Goal: Task Accomplishment & Management: Manage account settings

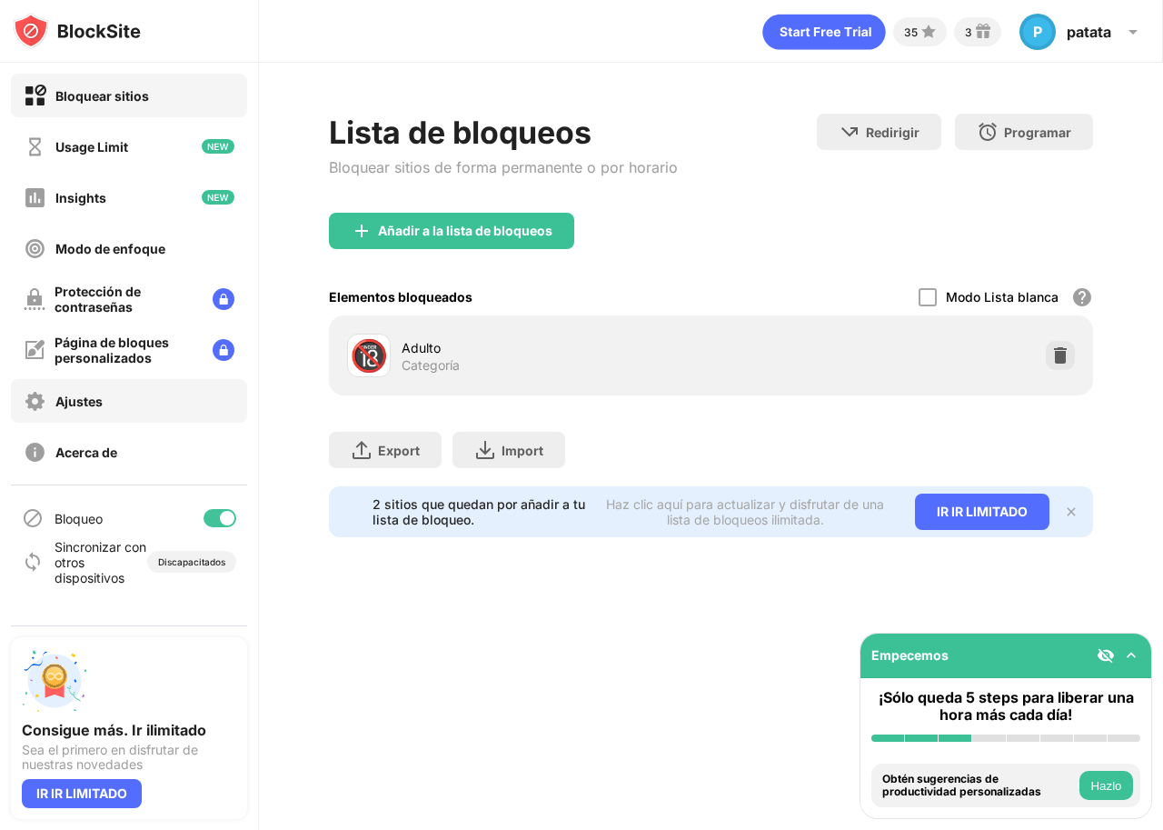
click at [84, 401] on div "Ajustes" at bounding box center [78, 401] width 47 height 15
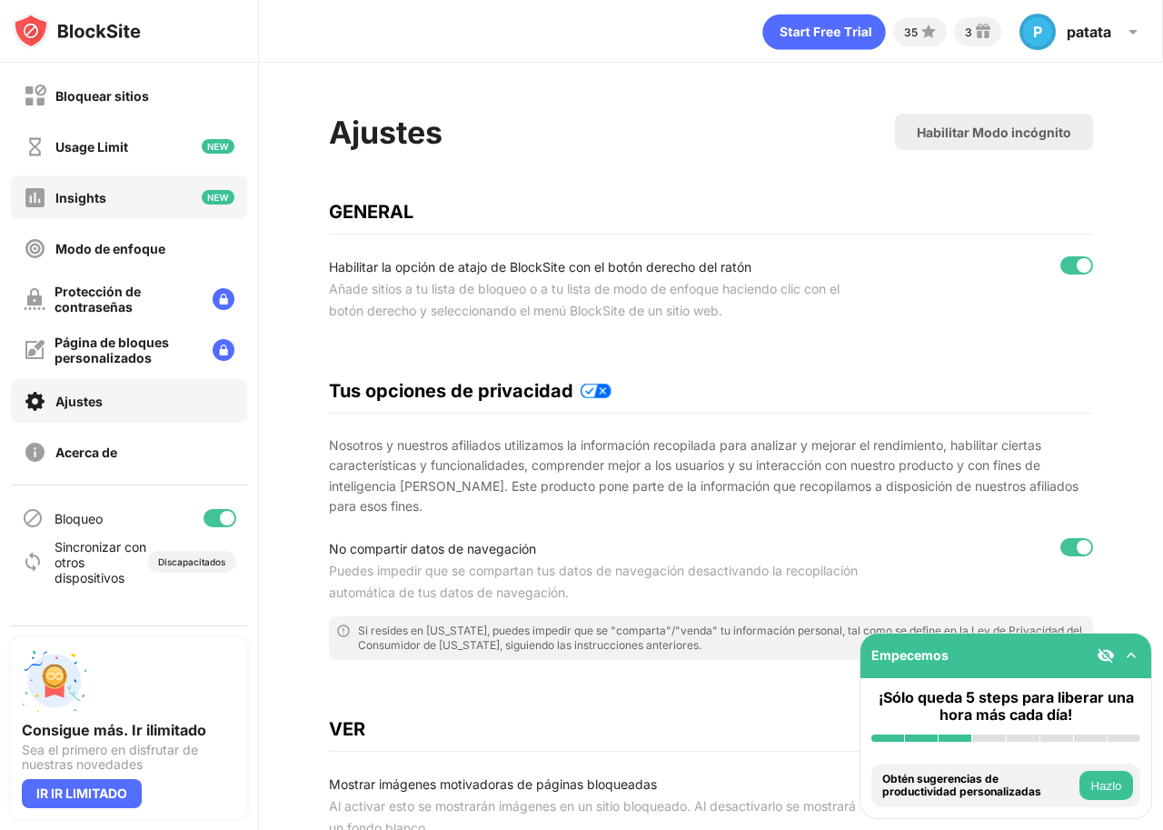
click at [82, 201] on div "Insights" at bounding box center [80, 197] width 51 height 15
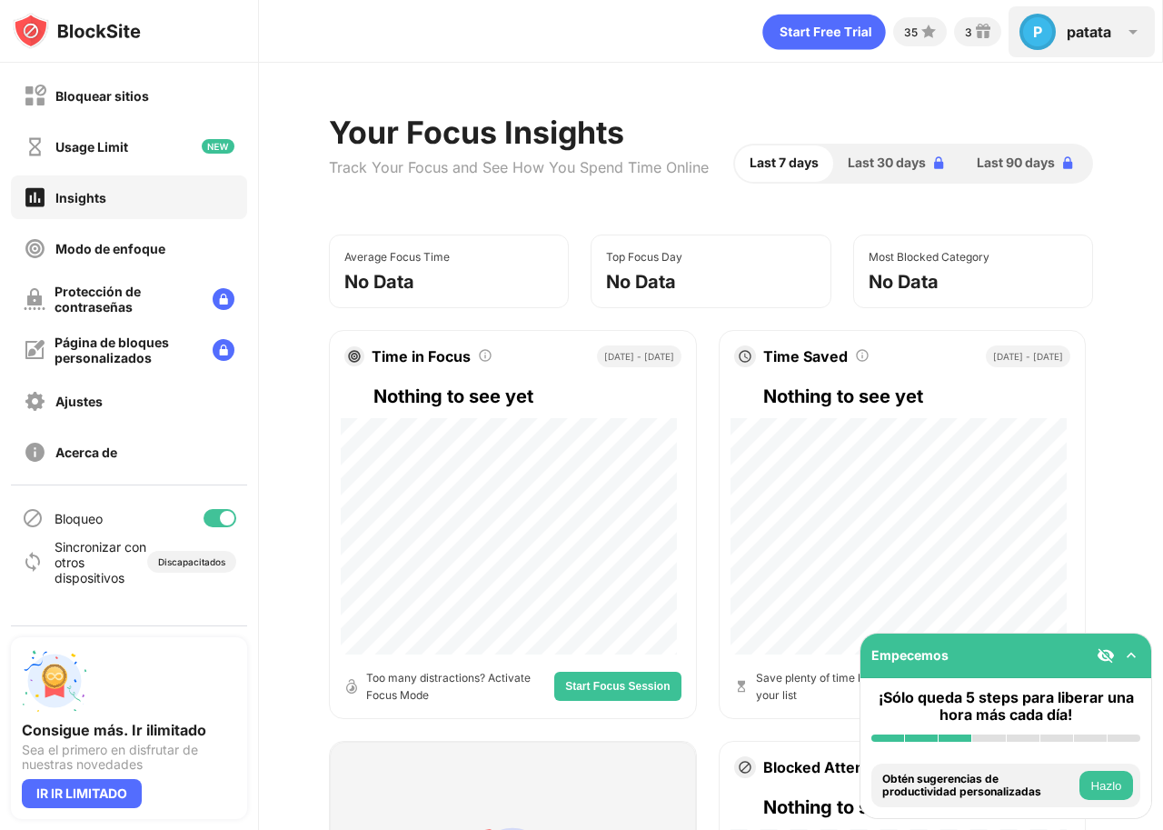
click at [1137, 30] on img at bounding box center [1133, 32] width 22 height 22
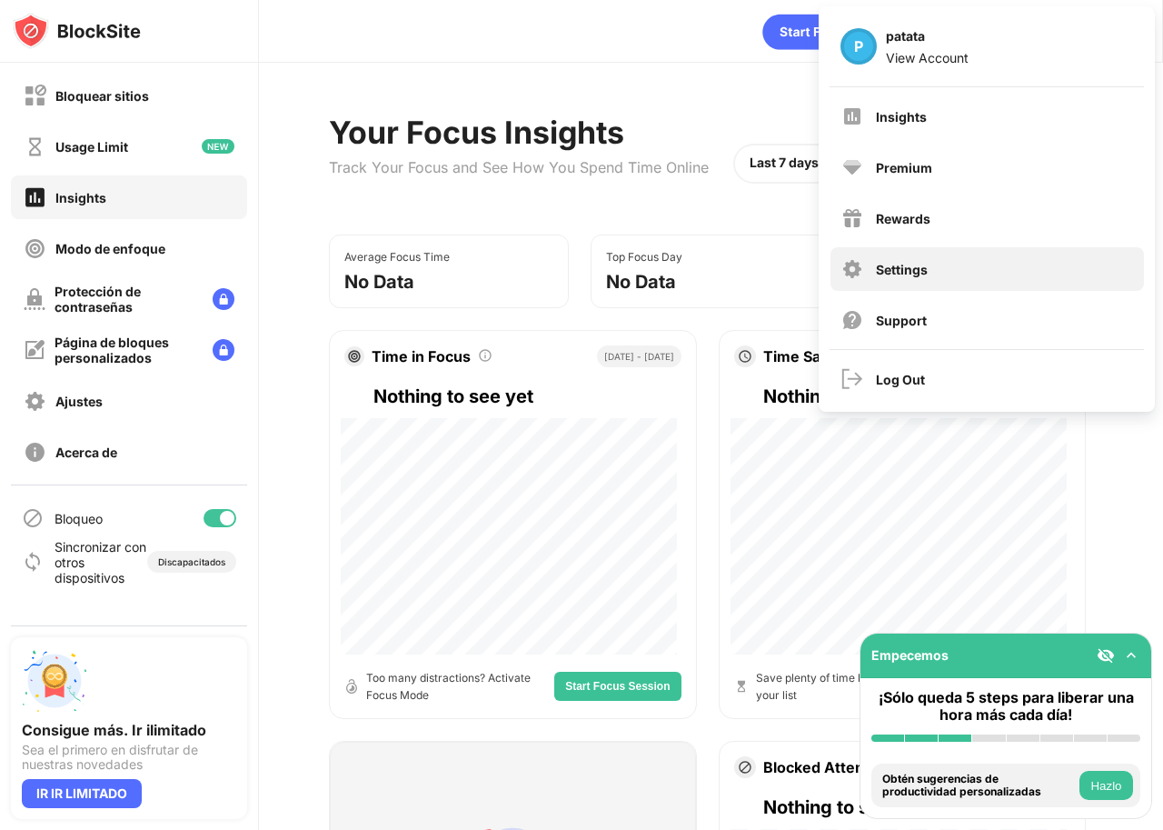
click at [897, 270] on div "Settings" at bounding box center [902, 269] width 52 height 15
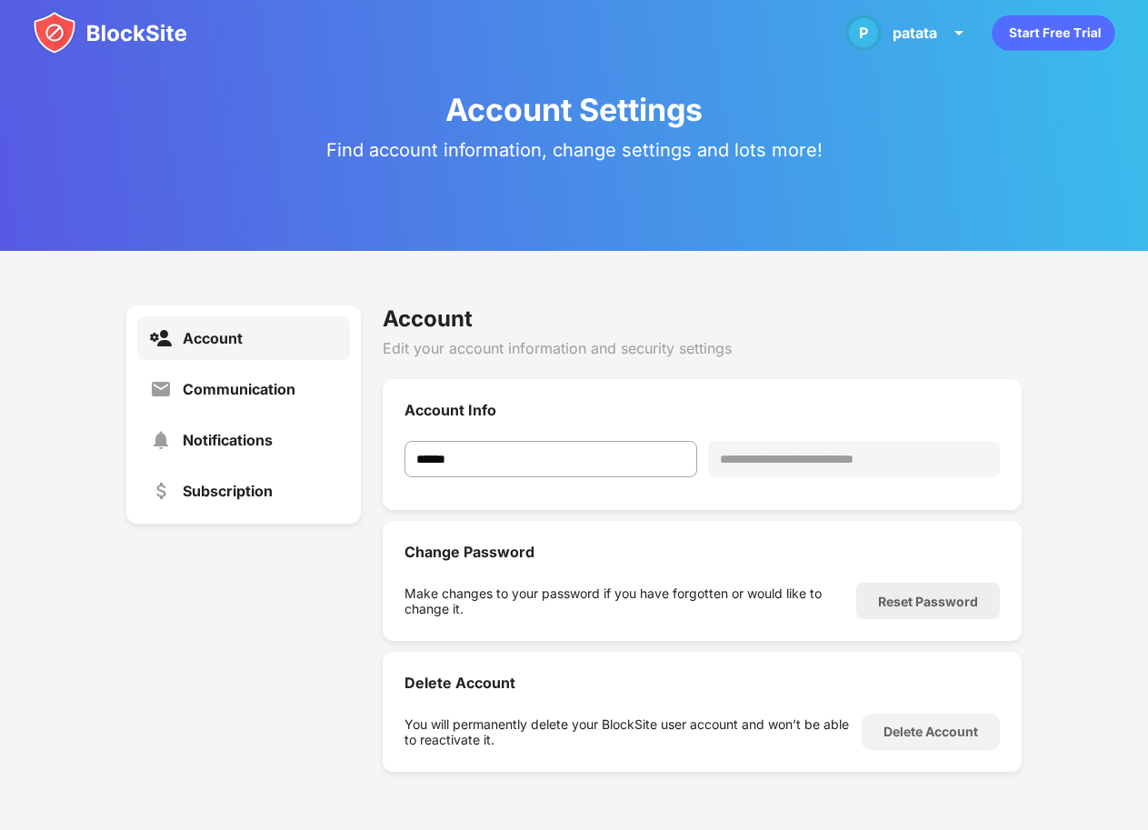
click at [228, 333] on div "Account" at bounding box center [213, 338] width 60 height 18
click at [252, 389] on div "Communication" at bounding box center [239, 389] width 113 height 18
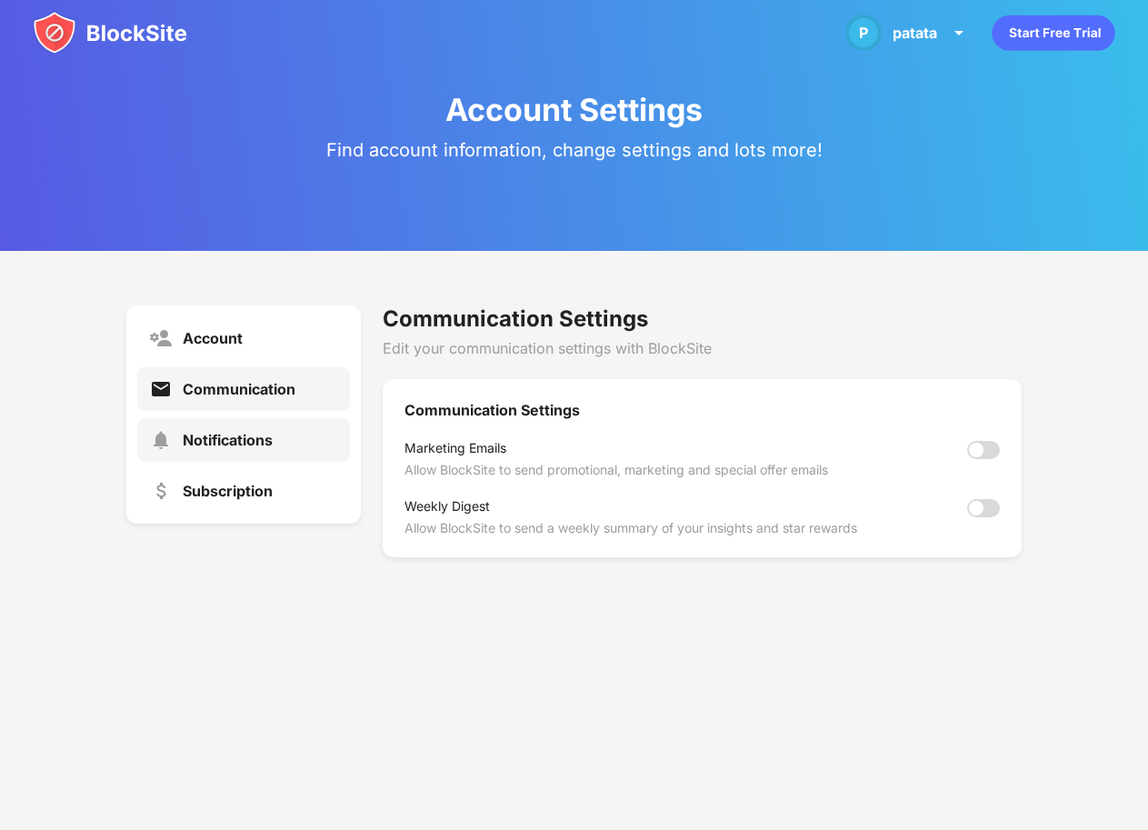
click at [247, 443] on div "Notifications" at bounding box center [228, 440] width 90 height 18
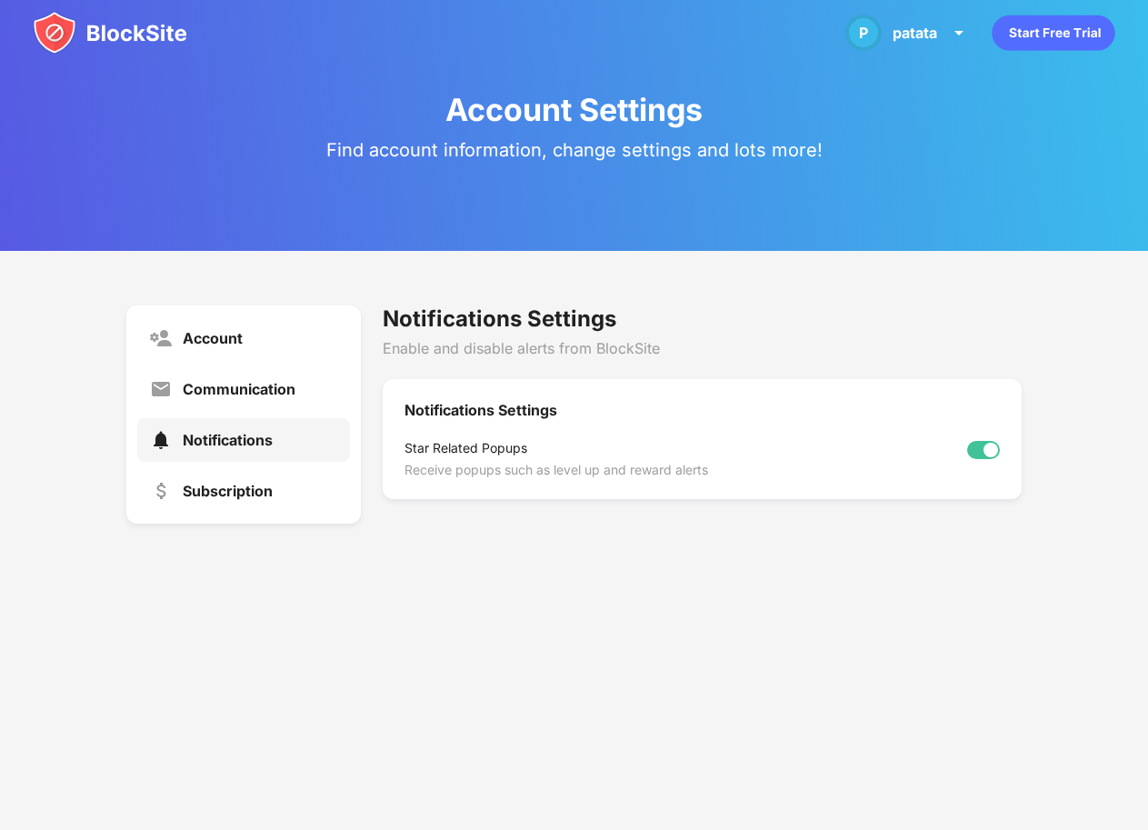
click at [981, 453] on div at bounding box center [983, 450] width 33 height 18
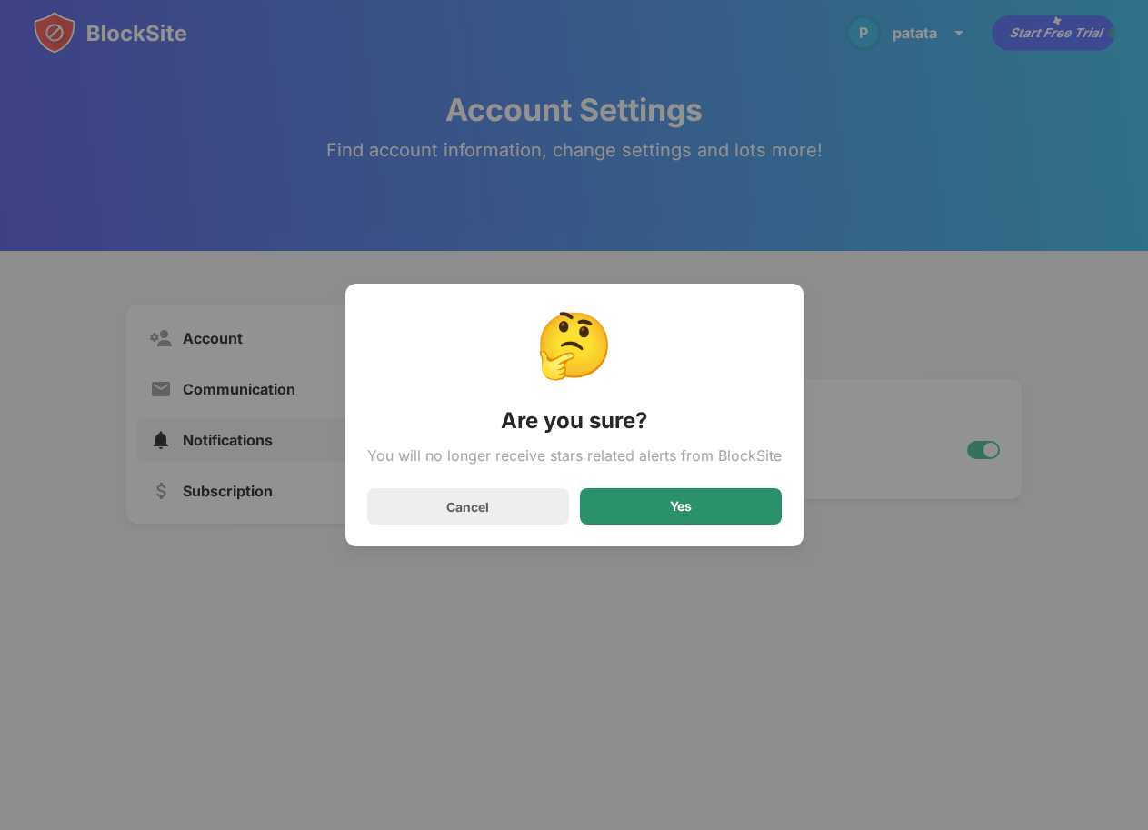
click at [686, 502] on div "Yes" at bounding box center [681, 506] width 22 height 15
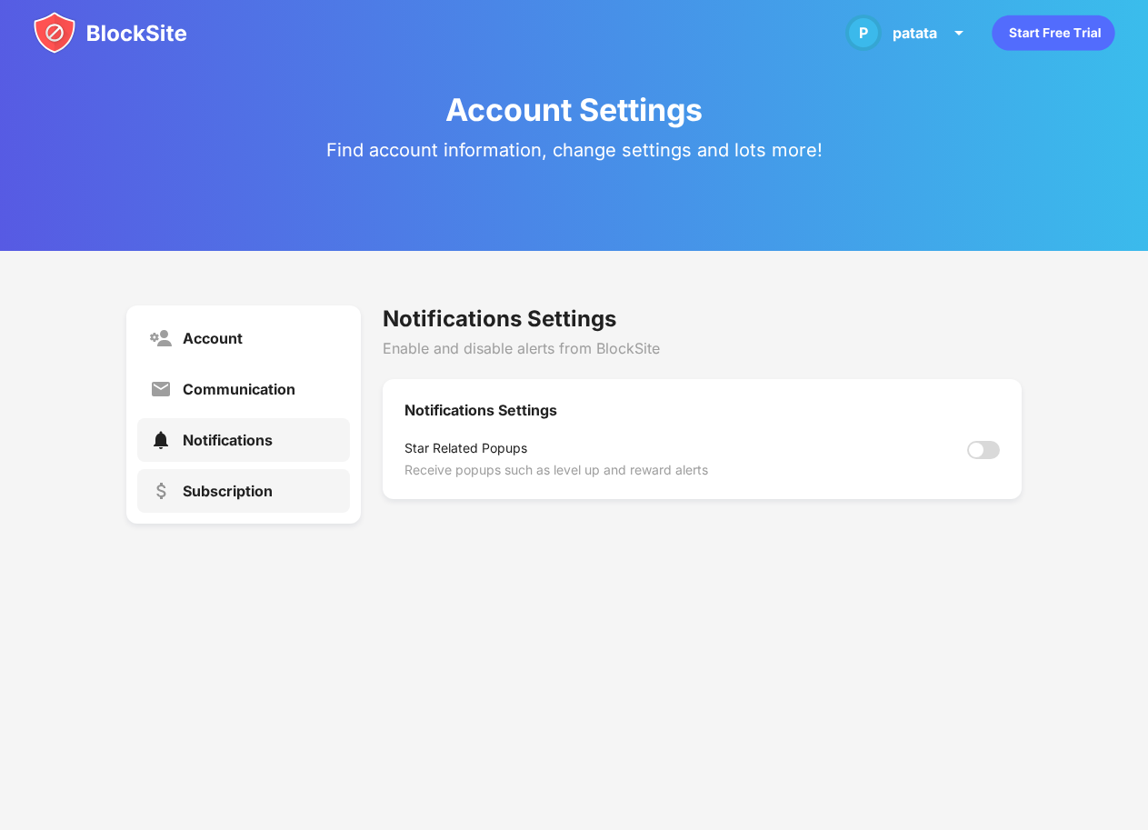
click at [237, 482] on div "Subscription" at bounding box center [228, 491] width 90 height 18
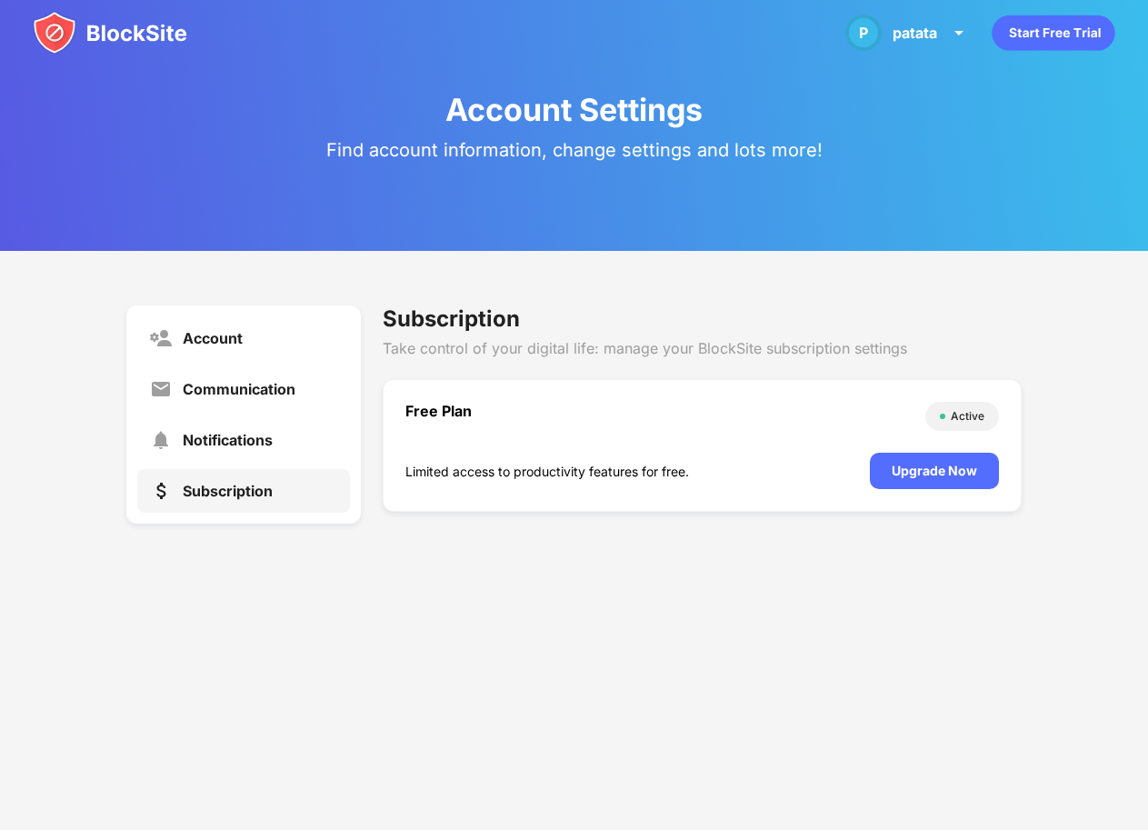
click at [959, 415] on div "Active" at bounding box center [968, 416] width 34 height 18
click at [947, 27] on div "P patata P patata View Account Insights Premium Rewards Settings Support Log Out" at bounding box center [907, 32] width 146 height 51
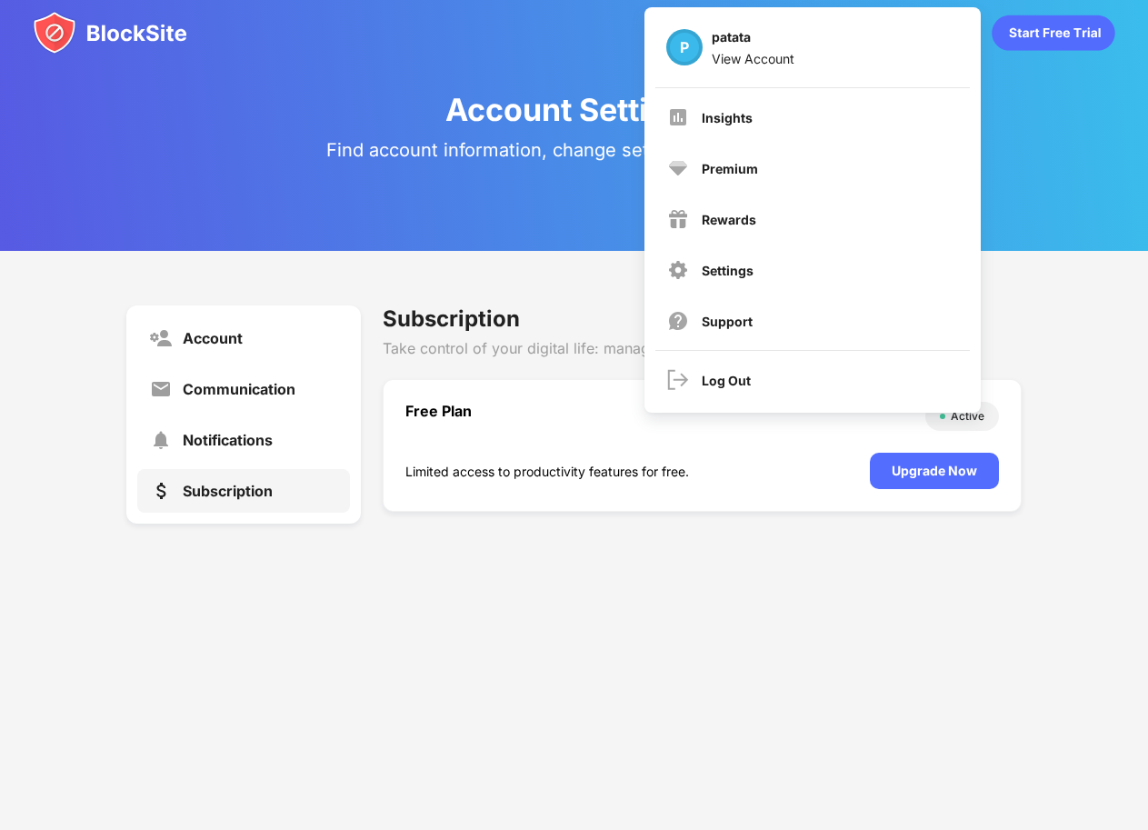
click at [1094, 147] on div "Account Settings Find account information, change settings and lots more!" at bounding box center [574, 125] width 1148 height 251
